Goal: Transaction & Acquisition: Obtain resource

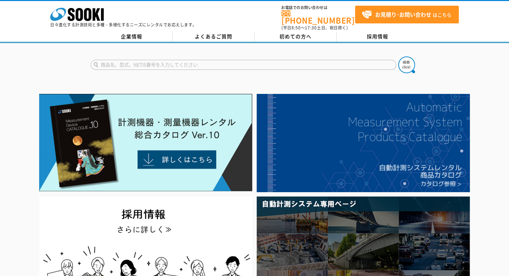
click at [163, 60] on input "text" at bounding box center [243, 65] width 305 height 10
type input "ZAK"
click at [398, 57] on button at bounding box center [406, 65] width 17 height 17
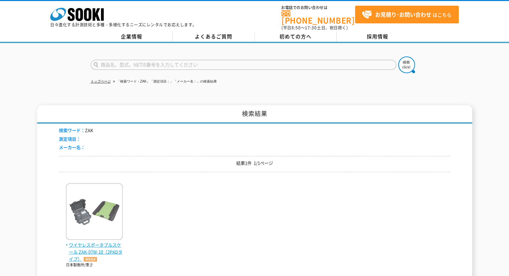
click at [102, 227] on img at bounding box center [94, 212] width 57 height 59
